Goal: Check status: Check status

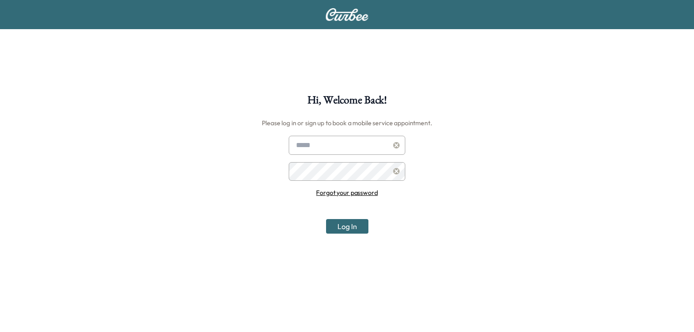
click at [334, 143] on input "text" at bounding box center [347, 145] width 117 height 19
type input "*"
type input "**********"
click at [346, 224] on button "Log In" at bounding box center [347, 226] width 42 height 15
click at [342, 224] on button "Log In" at bounding box center [347, 226] width 42 height 15
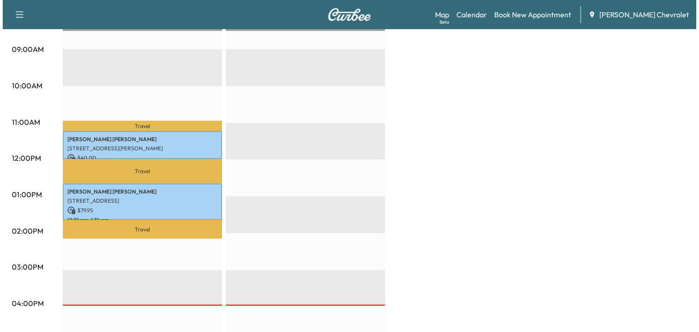
scroll to position [291, 0]
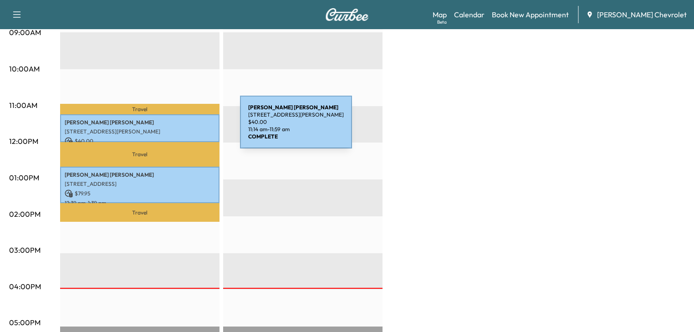
click at [172, 128] on p "[STREET_ADDRESS][PERSON_NAME]" at bounding box center [140, 131] width 150 height 7
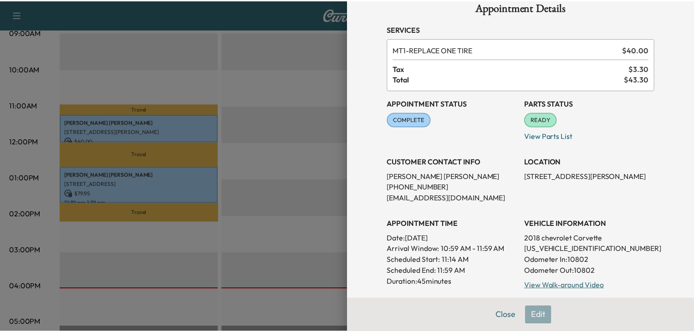
scroll to position [0, 0]
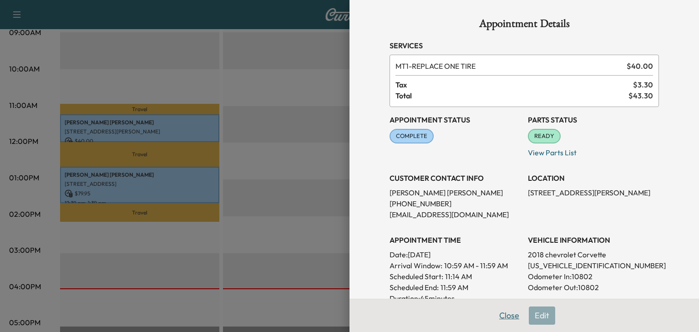
click at [502, 319] on button "Close" at bounding box center [509, 315] width 32 height 18
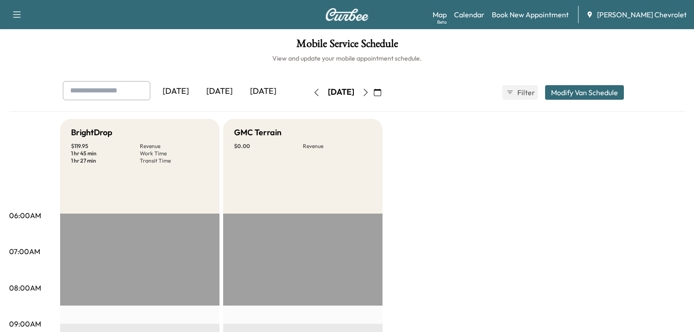
click at [369, 93] on icon "button" at bounding box center [365, 92] width 7 height 7
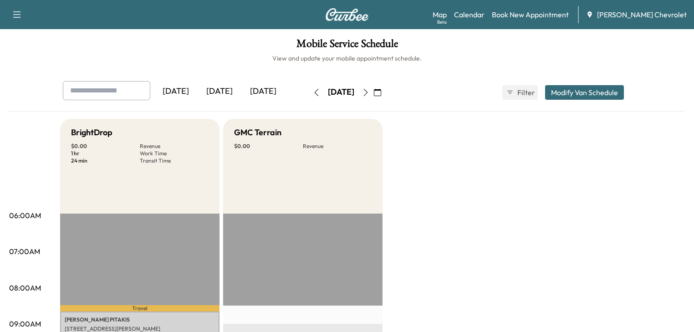
click at [368, 91] on icon "button" at bounding box center [366, 92] width 4 height 7
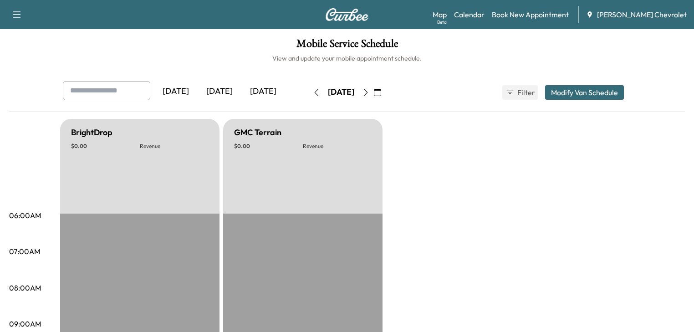
click at [373, 91] on button "button" at bounding box center [365, 92] width 15 height 15
click at [369, 91] on icon "button" at bounding box center [365, 92] width 7 height 7
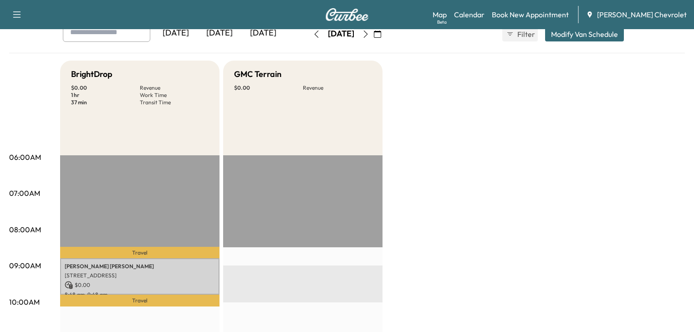
scroll to position [36, 0]
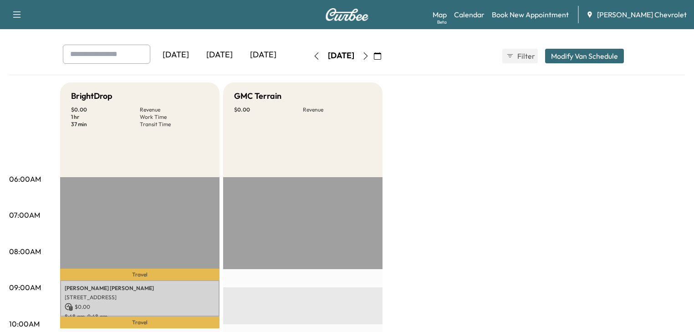
click at [369, 54] on icon "button" at bounding box center [365, 55] width 7 height 7
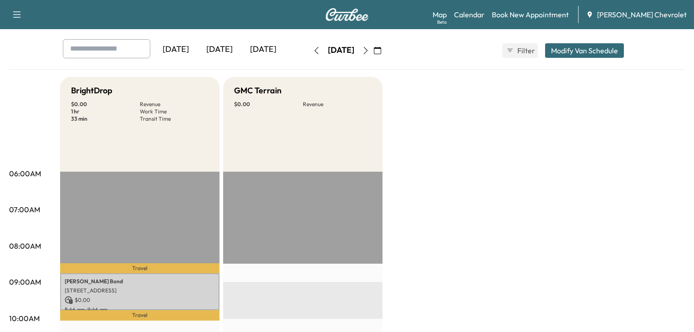
scroll to position [36, 0]
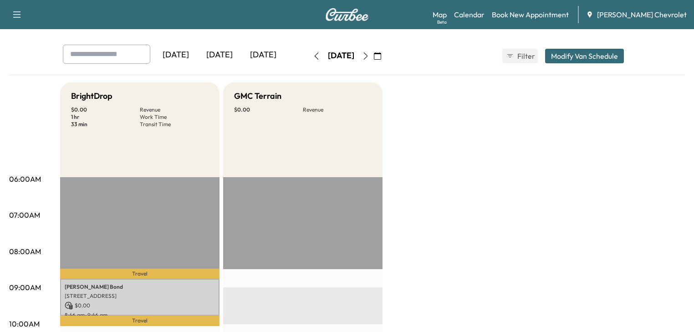
click at [369, 55] on icon "button" at bounding box center [365, 55] width 7 height 7
